Goal: Leave review/rating

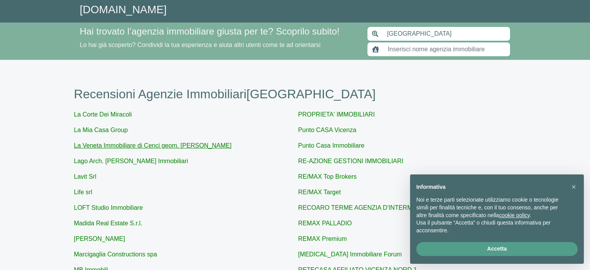
click at [105, 145] on link "La Veneta Immobiliare di Cenci geom. [PERSON_NAME]" at bounding box center [153, 145] width 158 height 7
type input "La Veneta Immobiliare di Cenci geom. [PERSON_NAME]"
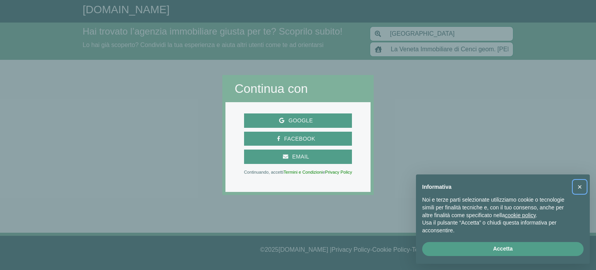
click at [580, 187] on span "×" at bounding box center [579, 186] width 5 height 9
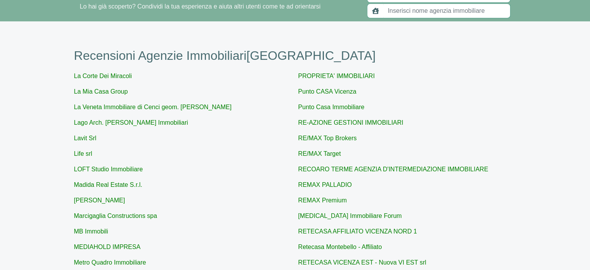
scroll to position [39, 0]
click at [146, 123] on link "Lago Arch. [PERSON_NAME] Immobiliari" at bounding box center [131, 122] width 114 height 7
type input "Lago Arch. [PERSON_NAME] Immobiliari"
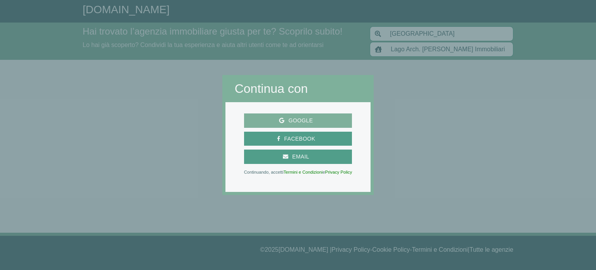
click at [309, 119] on span "Google" at bounding box center [300, 121] width 32 height 10
